Goal: Information Seeking & Learning: Compare options

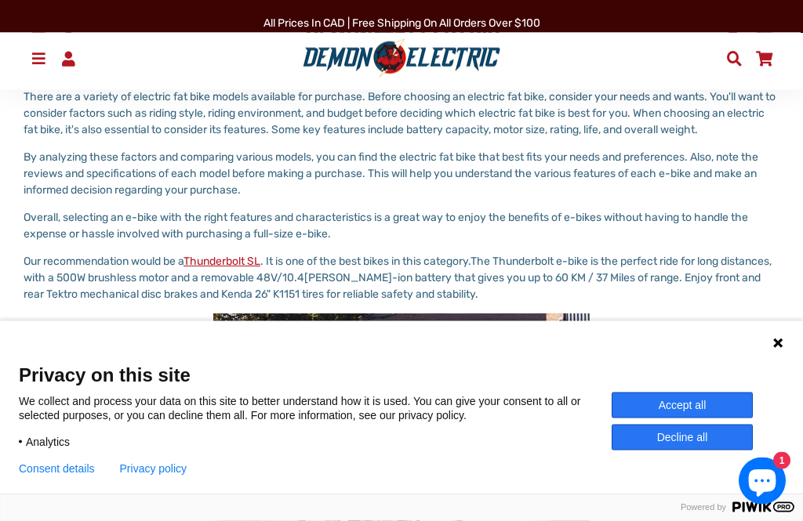
scroll to position [1787, 0]
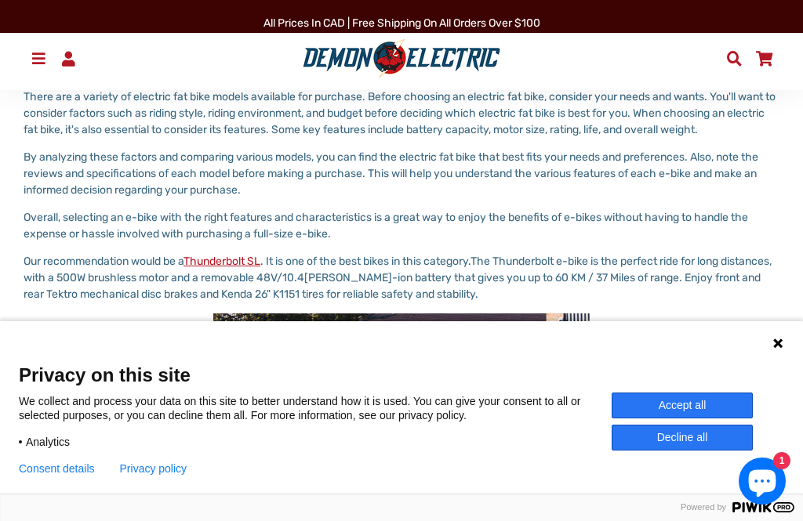
click at [646, 69] on ul "Log In Search Cart" at bounding box center [648, 58] width 263 height 27
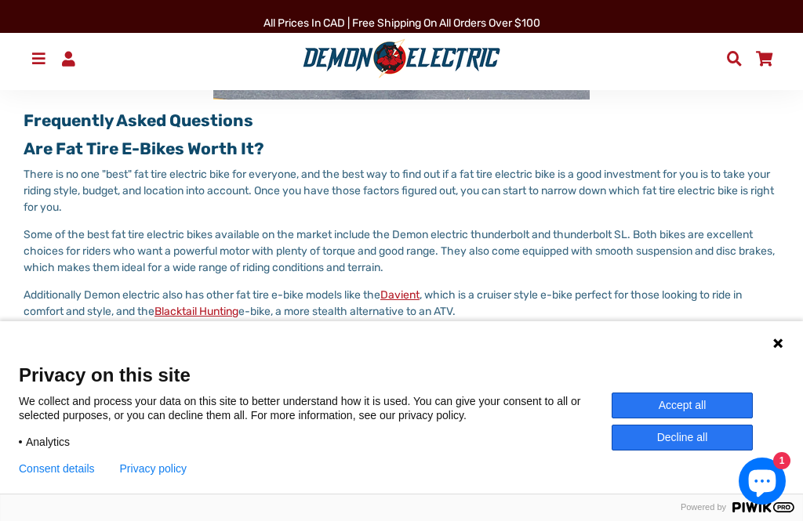
scroll to position [2249, 0]
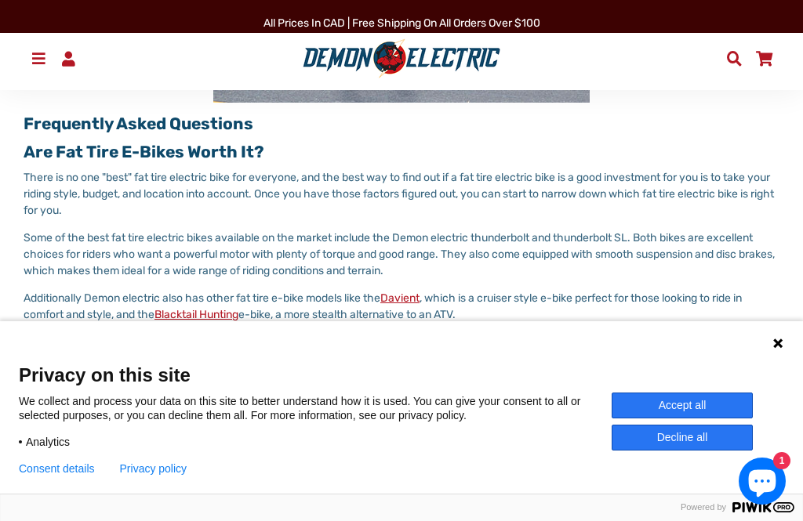
click at [231, 314] on link "Blacktail Hunting" at bounding box center [196, 314] width 84 height 13
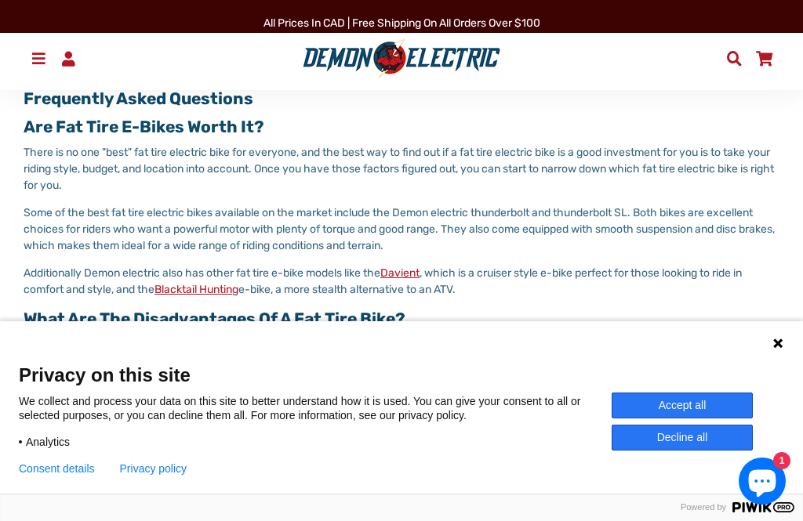
click at [420, 267] on link "Davient" at bounding box center [399, 273] width 39 height 13
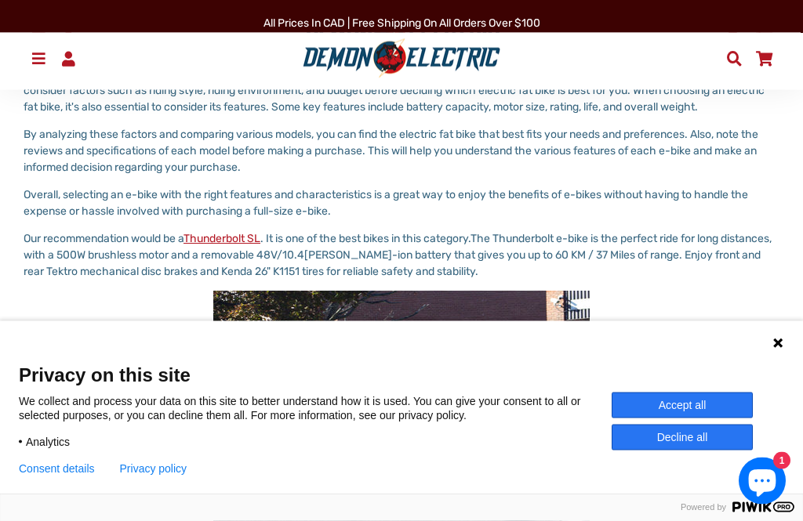
scroll to position [1810, 0]
click at [242, 242] on span "Thunderbolt SL" at bounding box center [221, 238] width 77 height 13
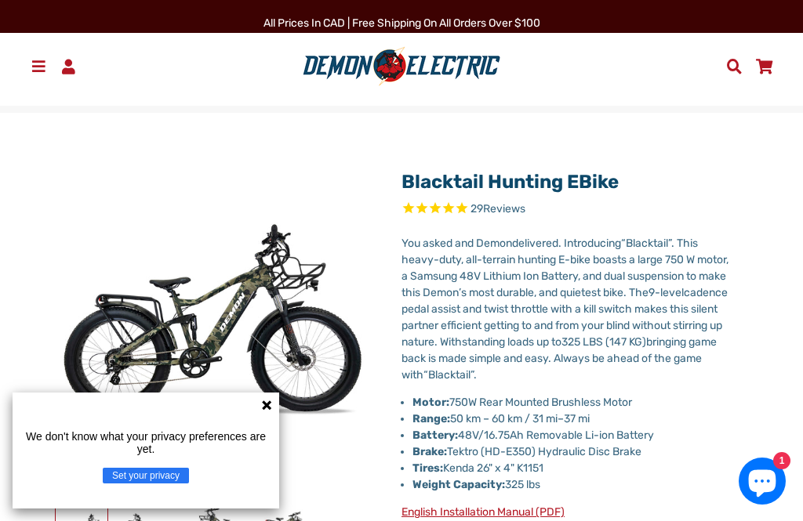
select select "******"
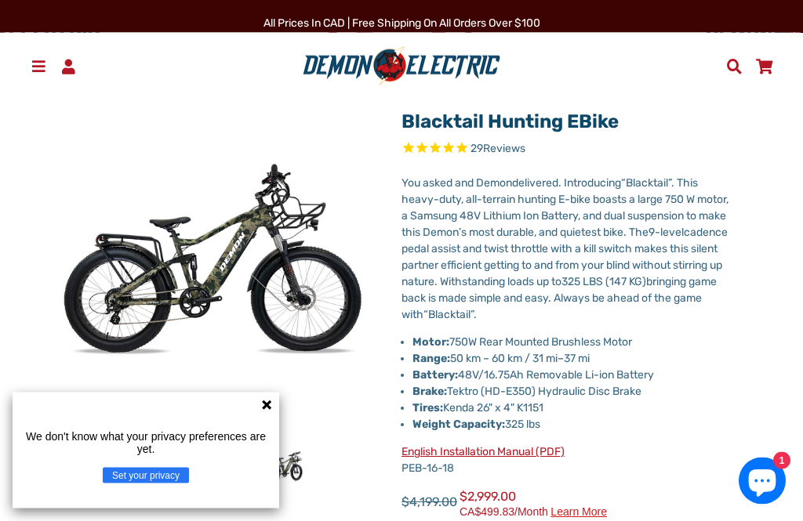
scroll to position [62, 0]
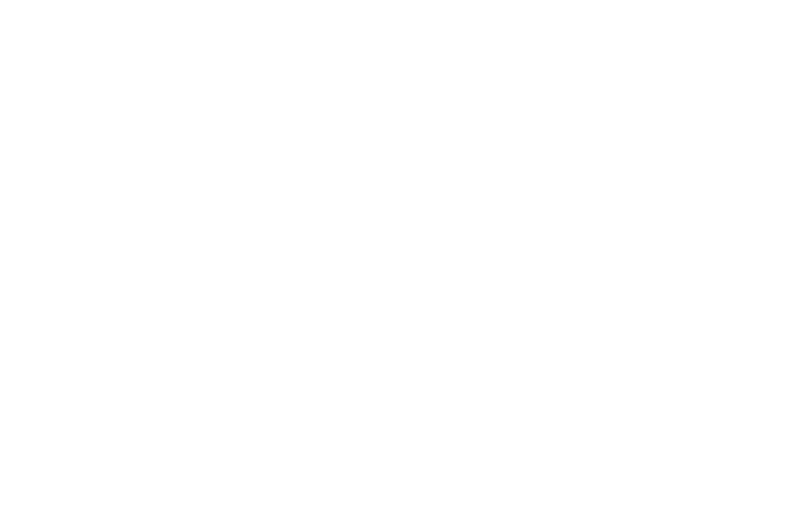
select select "******"
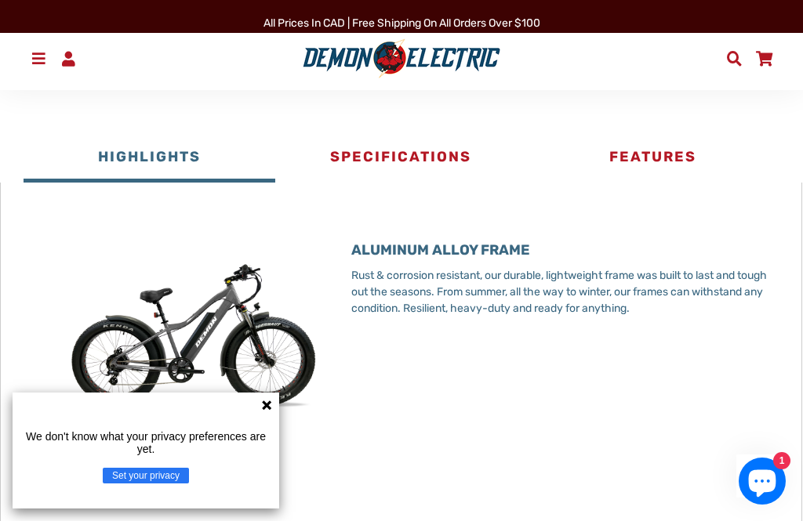
scroll to position [583, 0]
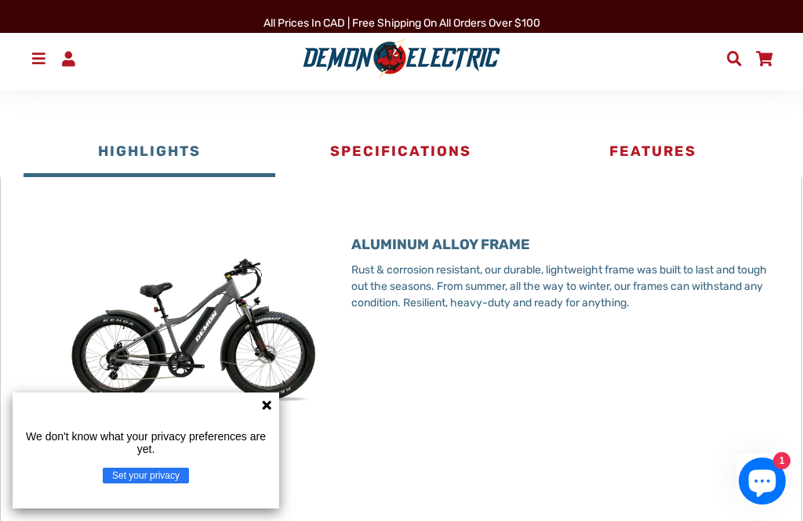
click at [434, 169] on button "Specifications" at bounding box center [401, 153] width 252 height 47
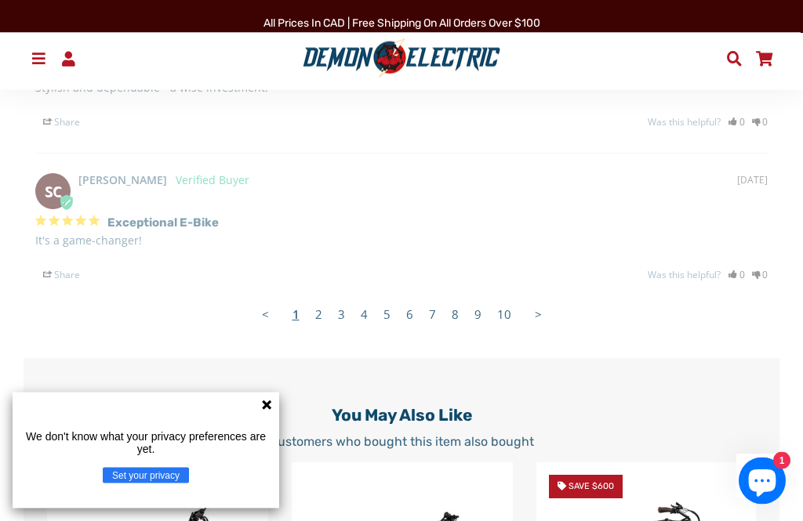
scroll to position [2186, 0]
click at [267, 412] on icon at bounding box center [266, 405] width 13 height 13
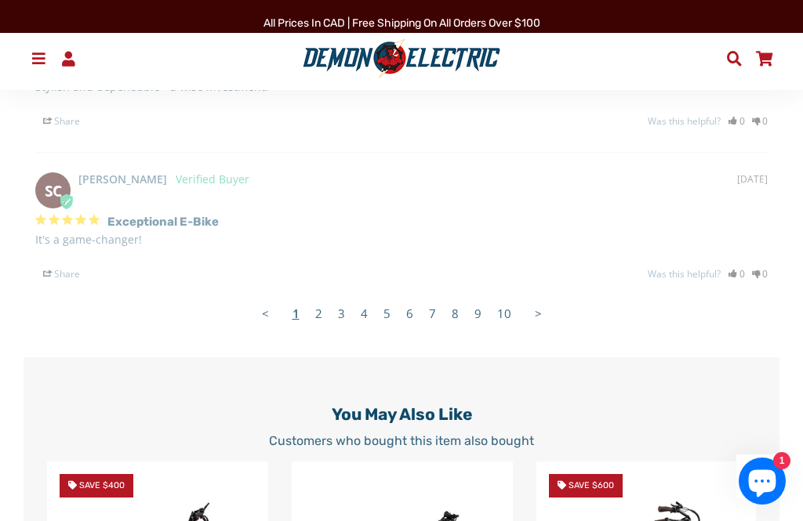
scroll to position [1583, 0]
